Goal: Task Accomplishment & Management: Complete application form

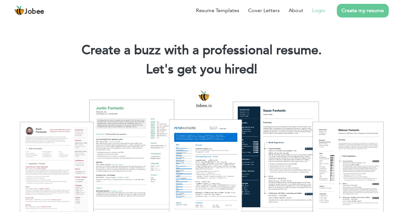
click at [316, 9] on link "Login" at bounding box center [318, 11] width 13 height 8
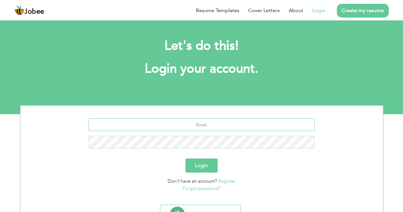
click at [179, 124] on input "text" at bounding box center [202, 124] width 226 height 13
type input "[EMAIL_ADDRESS][DOMAIN_NAME]"
click at [185, 158] on button "Login" at bounding box center [201, 165] width 32 height 14
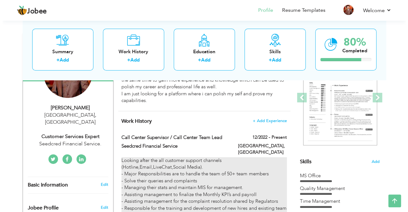
scroll to position [78, 0]
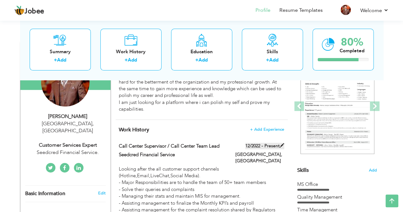
click at [280, 146] on span at bounding box center [282, 145] width 4 height 4
type input "Call Center Supervisor / Call Center Team Lead"
type input "Seedcred Financial Service"
type input "12/2022"
type input "[GEOGRAPHIC_DATA]"
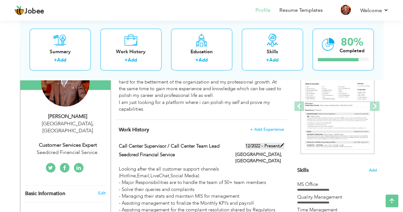
type input "[GEOGRAPHIC_DATA]"
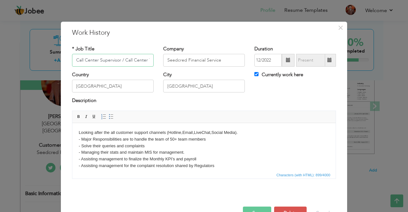
scroll to position [0, 20]
click at [251, 73] on div "Currently work here" at bounding box center [294, 77] width 91 height 13
click at [254, 73] on input "Currently work here" at bounding box center [256, 74] width 4 height 4
checkbox input "false"
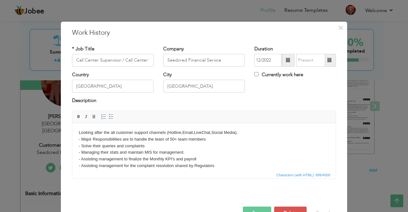
click at [327, 60] on span at bounding box center [329, 60] width 4 height 4
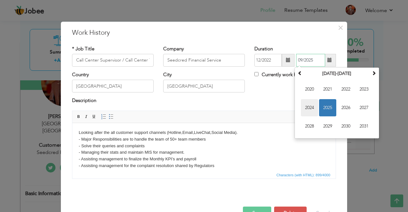
click at [311, 110] on span "2024" at bounding box center [309, 107] width 17 height 17
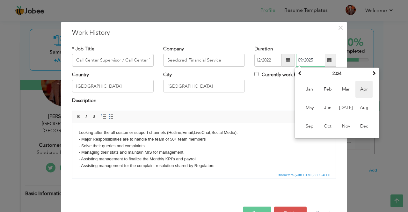
click at [359, 89] on span "Apr" at bounding box center [363, 89] width 17 height 17
type input "04/2024"
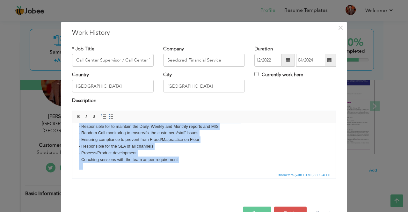
scroll to position [58, 0]
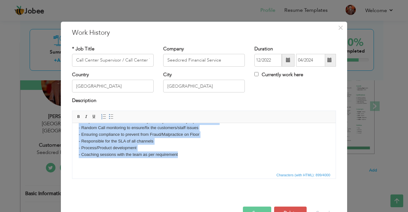
drag, startPoint x: 79, startPoint y: 131, endPoint x: 177, endPoint y: 154, distance: 100.8
click at [177, 154] on body "Looking after the all customer support channels (Hotline,Email,LiveChat,Social …" at bounding box center [204, 117] width 250 height 93
copy body "Looking after the all customer support channels (Hotline,Email,LiveChat,Social …"
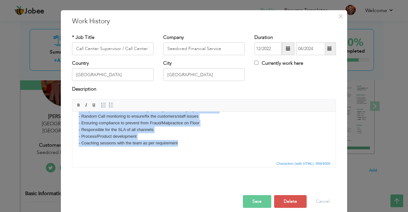
scroll to position [18, 0]
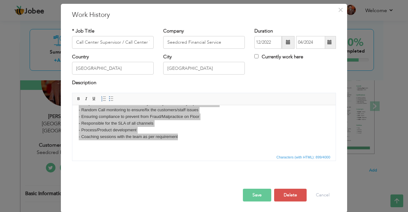
click at [257, 191] on button "Save" at bounding box center [257, 194] width 28 height 13
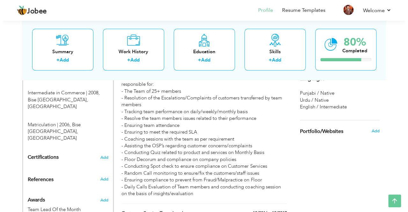
scroll to position [301, 0]
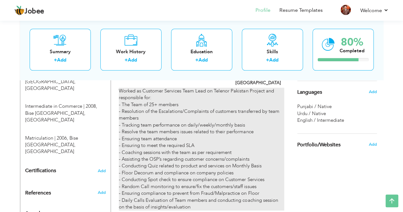
drag, startPoint x: 124, startPoint y: 99, endPoint x: 127, endPoint y: 109, distance: 10.0
click at [127, 109] on div "Worked as Customer Services Team Lead on Telenor Pakistan Project and responsib…" at bounding box center [201, 149] width 165 height 123
type input "Customer Service Team Lead"
type input "Mindbridge Pvt Ltd."
type input "12/2017"
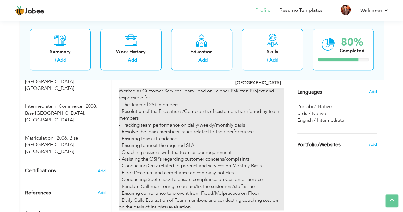
type input "07/2021"
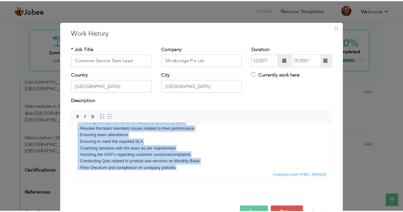
scroll to position [0, 0]
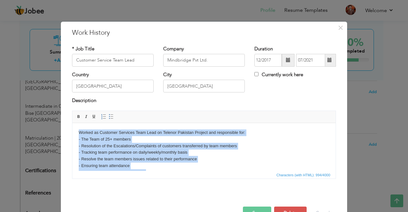
drag, startPoint x: 269, startPoint y: 161, endPoint x: 67, endPoint y: 128, distance: 204.9
click at [72, 128] on html "Worked as Customer Services Team Lead on Telenor Pakistan Project and responsib…" at bounding box center [203, 179] width 263 height 112
copy body "Worked as Customer Services Team Lead on Telenor Pakistan Project and responsib…"
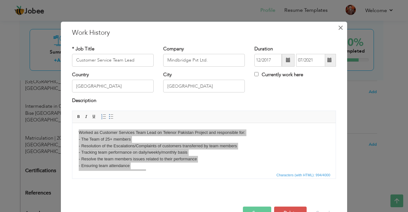
click at [338, 28] on span "×" at bounding box center [339, 27] width 5 height 11
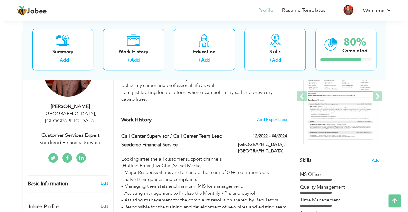
scroll to position [78, 0]
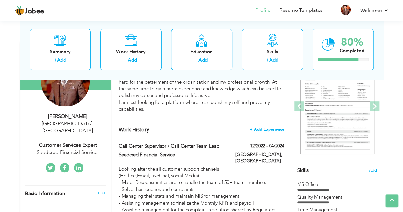
click at [275, 127] on span "+ Add Experience" at bounding box center [267, 129] width 34 height 4
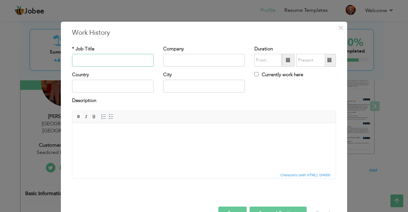
click at [98, 60] on input "text" at bounding box center [113, 60] width 82 height 13
type input "Customer Services Team Lead"
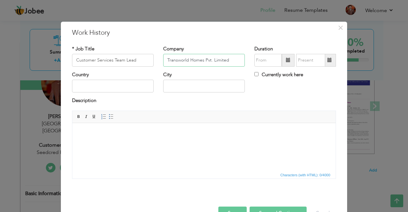
type input "Transworld Homes Pvt. Limited"
click at [288, 60] on span at bounding box center [287, 60] width 13 height 13
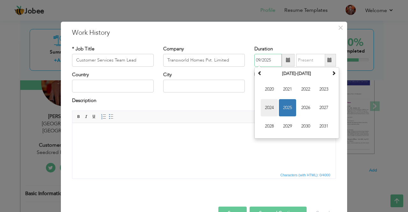
click at [271, 111] on span "2024" at bounding box center [268, 107] width 17 height 17
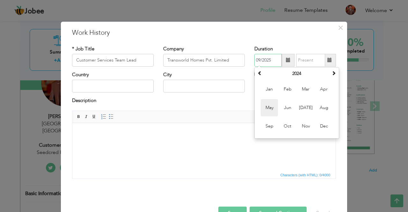
click at [272, 109] on span "May" at bounding box center [268, 107] width 17 height 17
type input "05/2024"
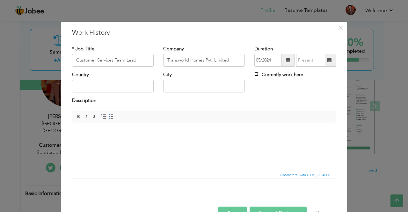
click at [254, 74] on input "Currently work here" at bounding box center [256, 74] width 4 height 4
checkbox input "true"
click at [106, 88] on input "text" at bounding box center [113, 86] width 82 height 13
type input "[GEOGRAPHIC_DATA]"
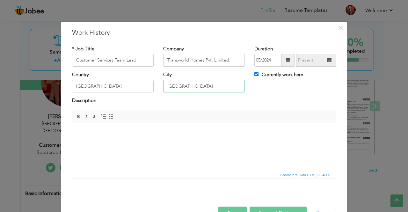
click at [185, 85] on input "Karachi" at bounding box center [204, 86] width 82 height 13
drag, startPoint x: 192, startPoint y: 88, endPoint x: 156, endPoint y: 85, distance: 36.8
click at [158, 85] on div "City Karachi" at bounding box center [203, 84] width 91 height 26
type input "[GEOGRAPHIC_DATA]"
click at [120, 142] on html at bounding box center [203, 132] width 263 height 19
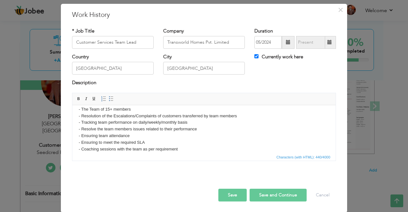
scroll to position [18, 0]
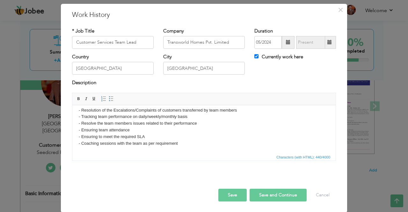
click at [261, 197] on button "Save and Continue" at bounding box center [277, 194] width 57 height 13
checkbox input "false"
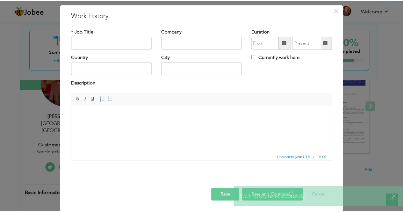
scroll to position [0, 0]
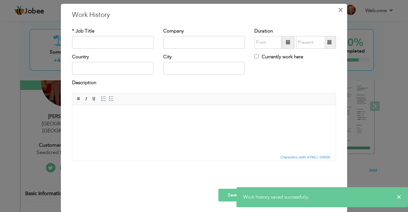
click at [337, 10] on span "×" at bounding box center [339, 9] width 5 height 11
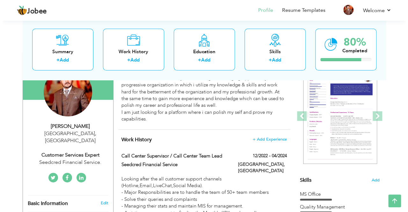
scroll to position [106, 0]
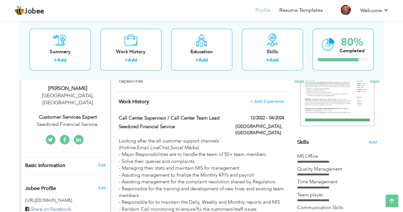
click at [82, 121] on div "Seedcred Financial Service." at bounding box center [67, 124] width 85 height 7
type input "Mubeen"
type input "Sattar"
type input "03028411656"
select select "number:166"
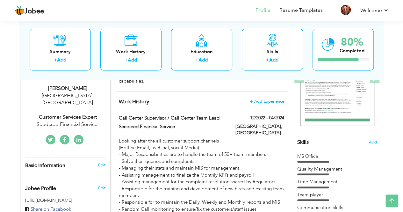
type input "[GEOGRAPHIC_DATA]"
select select "number:19"
type input "Seedcred Financial Service."
type input "Customer Services Expert"
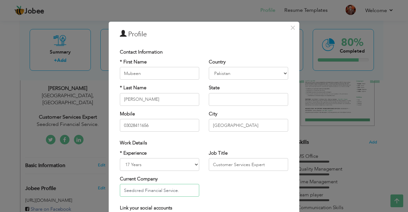
drag, startPoint x: 180, startPoint y: 189, endPoint x: 97, endPoint y: 188, distance: 82.8
click at [97, 188] on div "× Profile Contact Information * First Name Mubeen * Last Name Sattar" at bounding box center [204, 106] width 408 height 212
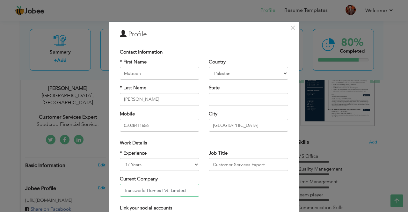
type input "Transworld Homes Pvt. Limited"
click at [262, 164] on input "Customer Services Expert" at bounding box center [248, 164] width 79 height 13
type input "Customer Services Team Lead"
click at [191, 166] on select "Entry Level Less than 1 Year 1 Year 2 Years 3 Years 4 Years 5 Years 6 Years 7 Y…" at bounding box center [159, 164] width 79 height 13
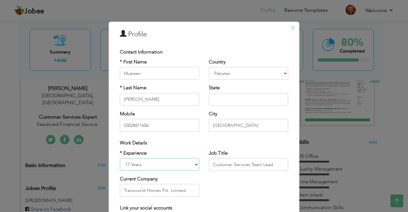
select select "number:21"
click at [120, 158] on select "Entry Level Less than 1 Year 1 Year 2 Years 3 Years 4 Years 5 Years 6 Years 7 Y…" at bounding box center [159, 164] width 79 height 13
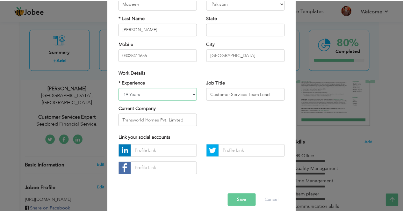
scroll to position [76, 0]
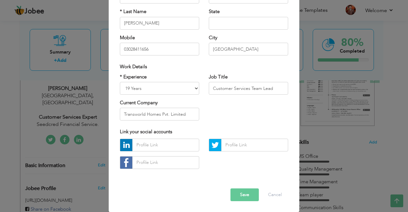
click at [241, 196] on button "Save" at bounding box center [244, 194] width 28 height 13
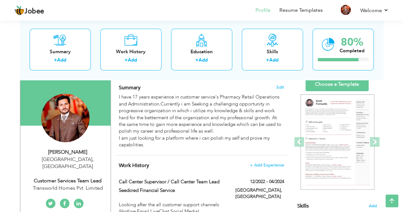
scroll to position [11, 0]
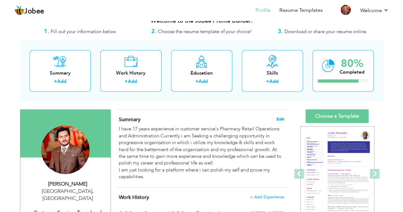
click at [281, 117] on span "Edit" at bounding box center [280, 119] width 8 height 4
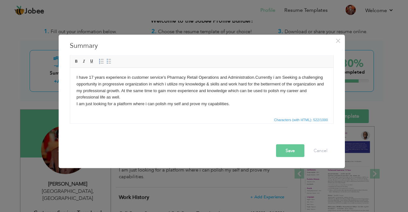
click at [92, 75] on body "I have 17 years experience in customer service's Pharmacy Retail Operations and…" at bounding box center [201, 90] width 250 height 33
click at [166, 77] on body "I have 19 years experience in customer service's Pharmacy Retail Operations and…" at bounding box center [201, 90] width 250 height 33
click at [293, 152] on button "Save" at bounding box center [290, 150] width 28 height 13
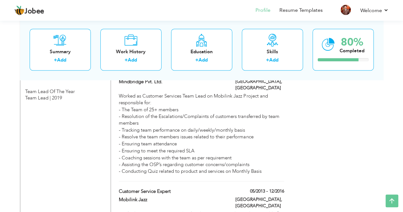
scroll to position [520, 0]
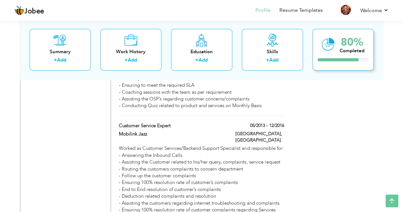
click at [330, 46] on icon at bounding box center [328, 44] width 13 height 21
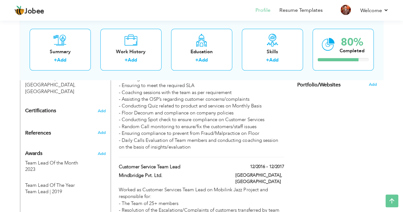
scroll to position [329, 0]
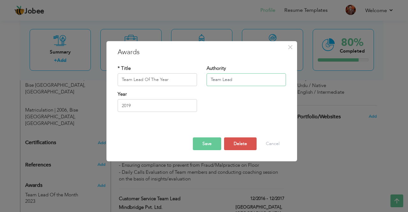
drag, startPoint x: 240, startPoint y: 79, endPoint x: 195, endPoint y: 80, distance: 44.3
click at [195, 80] on div "* Title Team Lead Of The Year Authority Team Lead" at bounding box center [202, 78] width 178 height 26
click at [207, 142] on button "Save" at bounding box center [207, 143] width 28 height 13
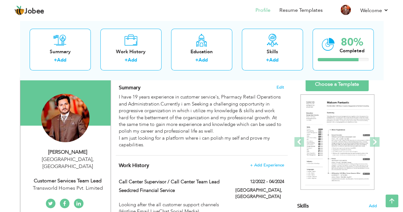
scroll to position [0, 0]
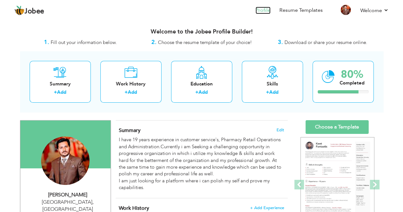
click at [264, 12] on link "Profile" at bounding box center [262, 10] width 15 height 7
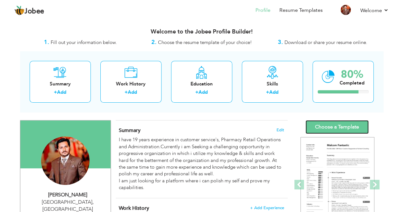
click at [333, 123] on link "Choose a Template" at bounding box center [336, 127] width 63 height 14
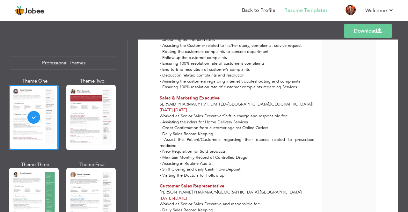
scroll to position [634, 0]
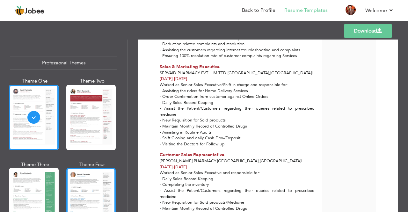
click at [87, 186] on div at bounding box center [91, 200] width 50 height 65
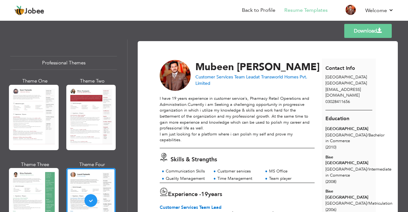
scroll to position [64, 0]
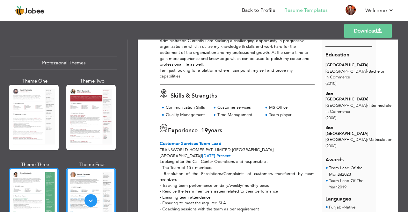
click at [30, 192] on div at bounding box center [34, 200] width 50 height 65
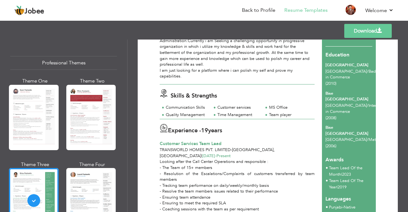
scroll to position [0, 0]
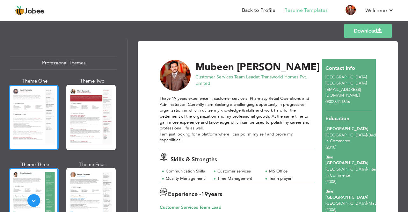
click at [26, 121] on div at bounding box center [34, 117] width 50 height 65
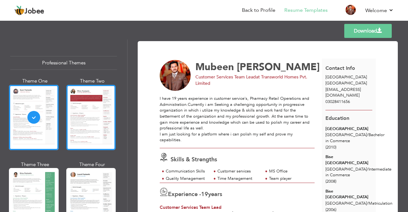
click at [83, 115] on div at bounding box center [91, 117] width 50 height 65
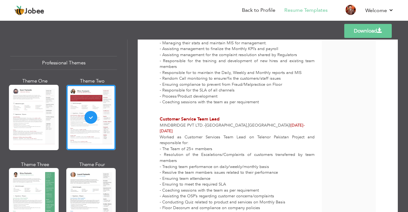
scroll to position [318, 0]
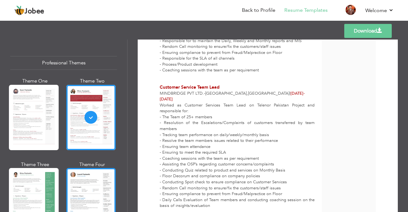
click at [89, 192] on div at bounding box center [91, 200] width 50 height 65
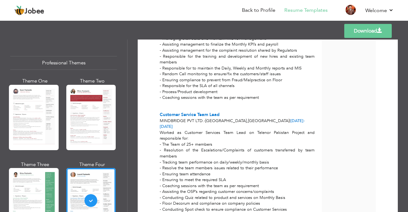
scroll to position [32, 0]
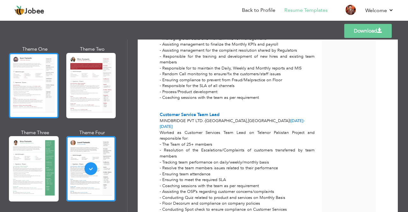
click at [36, 96] on div at bounding box center [34, 85] width 50 height 65
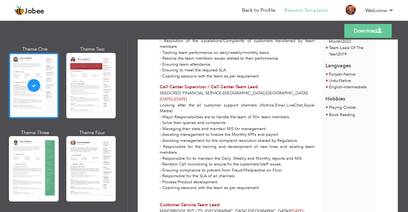
scroll to position [188, 0]
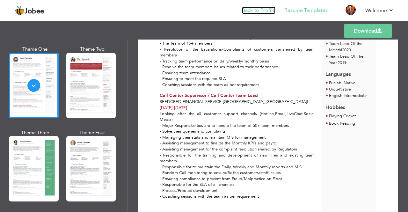
click at [256, 12] on link "Back to Profile" at bounding box center [258, 10] width 33 height 7
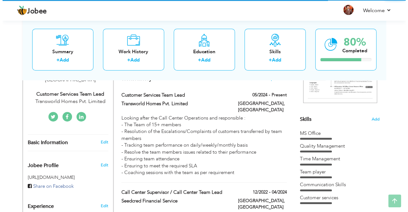
scroll to position [223, 0]
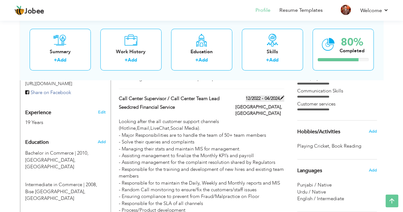
click at [281, 96] on span at bounding box center [282, 98] width 4 height 4
type input "Call Center Supervisor / Call Center Team Lead"
type input "Seedcred Financial Service"
type input "12/2022"
type input "04/2024"
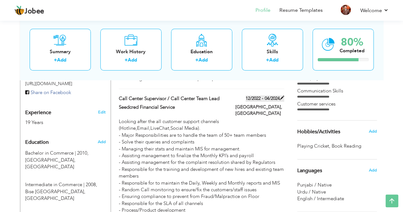
type input "[GEOGRAPHIC_DATA]"
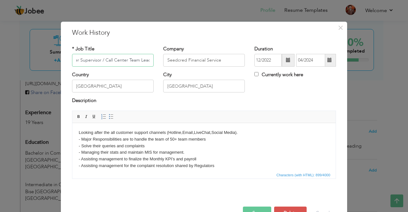
scroll to position [0, 0]
drag, startPoint x: 101, startPoint y: 60, endPoint x: 57, endPoint y: 60, distance: 43.9
click at [57, 60] on div "× Work History * Job Title Call Center Supervisor / Call Center Team Lead Compa…" at bounding box center [204, 106] width 408 height 212
type input "Call Center Team Lead"
click at [209, 146] on body "Looking after the all customer support channels (Hotline,Email,LiveChat,Social …" at bounding box center [204, 175] width 250 height 93
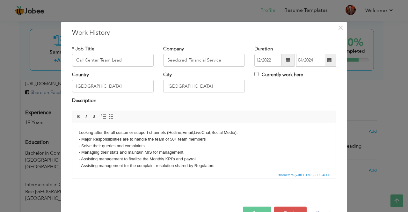
click at [167, 131] on body "Looking after the all customer support channels (Hotline,Email,LiveChat,Social …" at bounding box center [204, 175] width 250 height 93
click at [247, 150] on body "Worked as Call Center Team Lead and responsible customer support channels (Hotl…" at bounding box center [204, 175] width 250 height 93
click at [172, 131] on body "Worked as Call Center Team Lead and responsible customer support channels (Hotl…" at bounding box center [204, 175] width 250 height 93
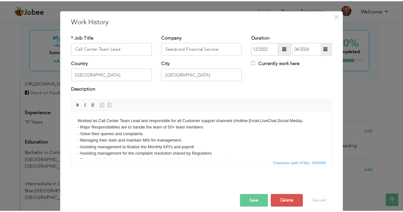
scroll to position [18, 0]
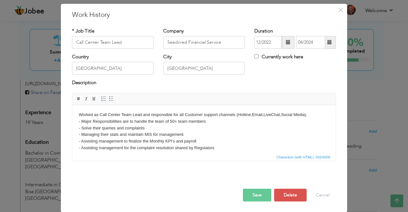
click at [252, 196] on button "Save" at bounding box center [257, 194] width 28 height 13
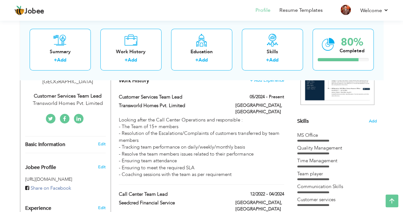
scroll to position [0, 0]
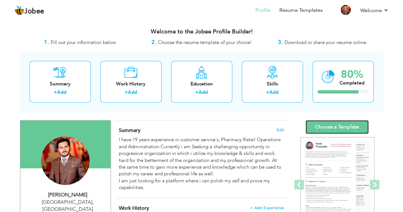
click at [345, 125] on link "Choose a Template" at bounding box center [336, 127] width 63 height 14
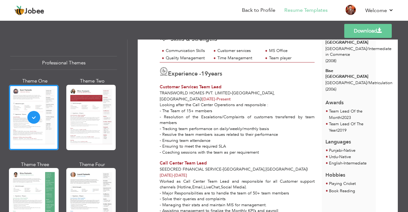
scroll to position [159, 0]
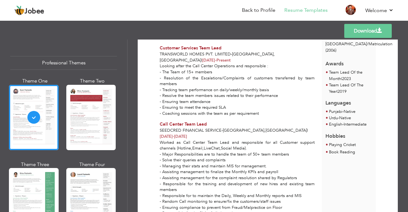
drag, startPoint x: 380, startPoint y: 32, endPoint x: 380, endPoint y: 36, distance: 4.2
click at [380, 32] on span at bounding box center [379, 30] width 5 height 5
